Goal: Find contact information: Find contact information

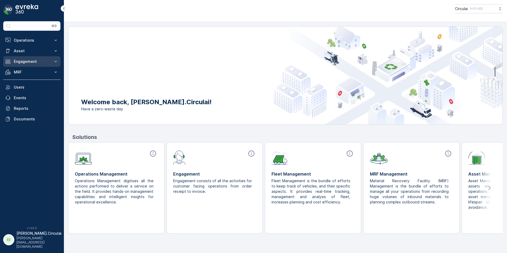
click at [57, 62] on icon at bounding box center [55, 61] width 5 height 5
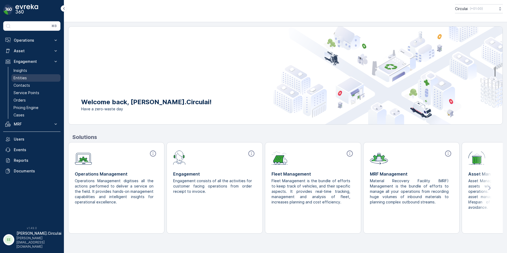
click at [47, 77] on link "Entities" at bounding box center [35, 77] width 49 height 7
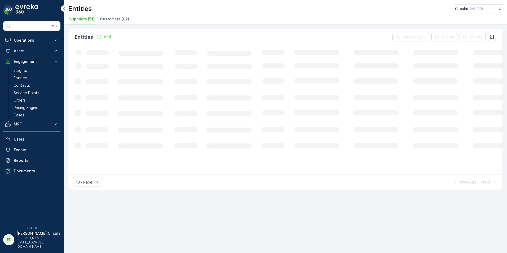
click at [111, 17] on span "Customers (62)" at bounding box center [114, 18] width 29 height 5
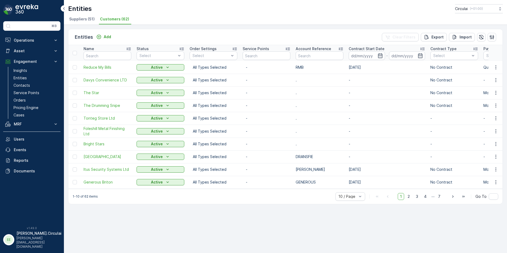
click at [101, 52] on input "text" at bounding box center [107, 55] width 48 height 8
type input "PM"
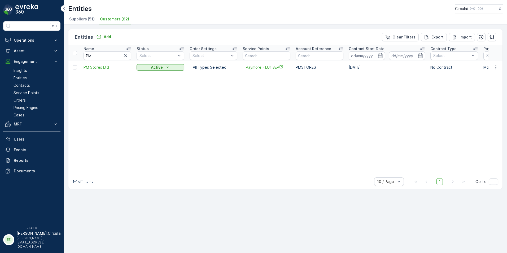
click at [101, 68] on span "PM Stores Ltd" at bounding box center [107, 67] width 48 height 5
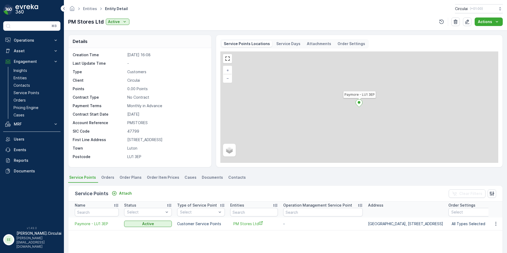
click at [228, 179] on span "Contacts" at bounding box center [236, 177] width 17 height 5
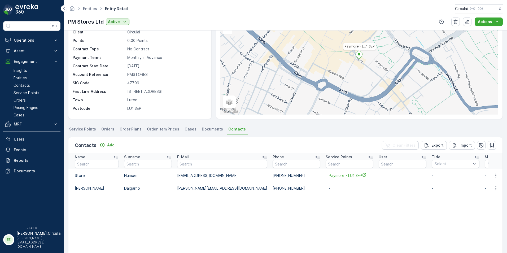
scroll to position [53, 0]
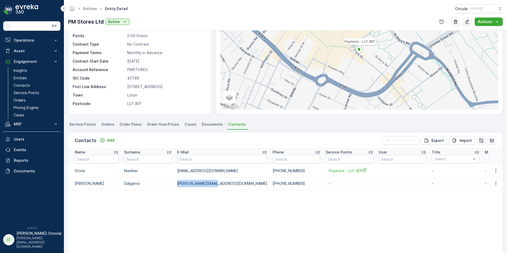
drag, startPoint x: 216, startPoint y: 185, endPoint x: 172, endPoint y: 184, distance: 44.5
click at [172, 184] on tr "[PERSON_NAME] [PERSON_NAME][EMAIL_ADDRESS][DOMAIN_NAME] [PHONE_NUMBER] - - - - …" at bounding box center [469, 183] width 803 height 13
copy tr "[PERSON_NAME][EMAIL_ADDRESS][DOMAIN_NAME]"
